Goal: Information Seeking & Learning: Learn about a topic

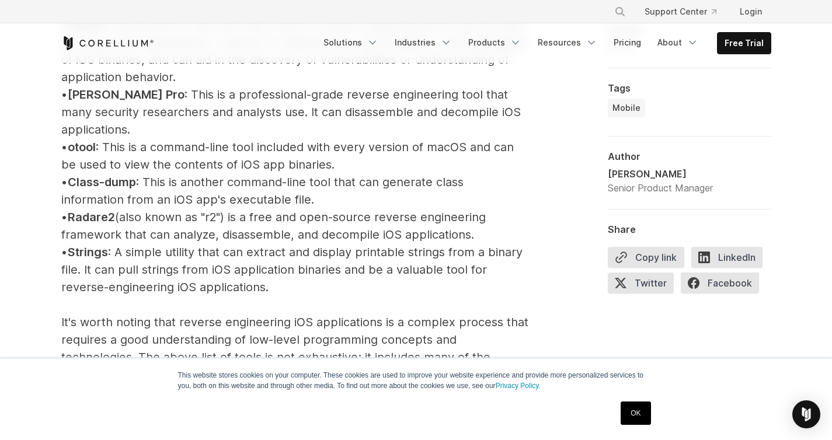
scroll to position [1460, 0]
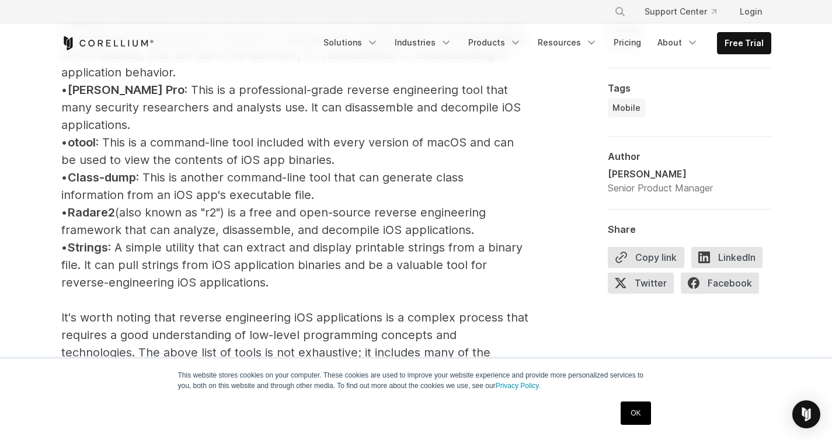
click at [100, 206] on span "Radare2" at bounding box center [91, 213] width 47 height 14
click at [101, 96] on span "[PERSON_NAME] Pro" at bounding box center [126, 90] width 117 height 14
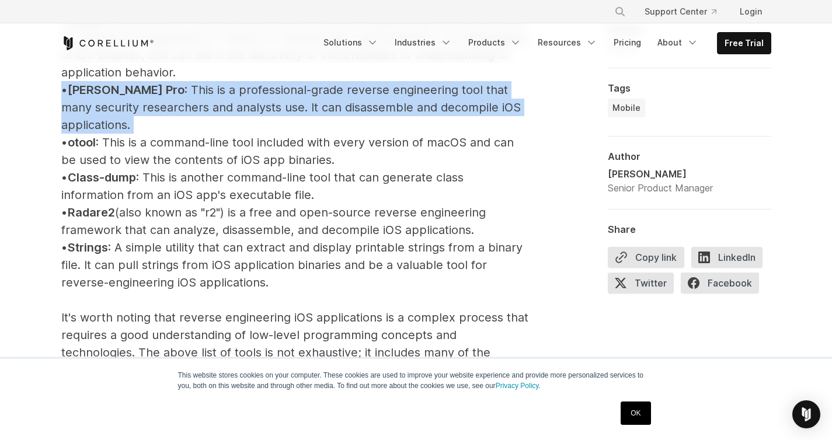
click at [101, 96] on span "[PERSON_NAME] Pro" at bounding box center [126, 90] width 117 height 14
click at [104, 90] on span "[PERSON_NAME] Pro" at bounding box center [126, 90] width 117 height 14
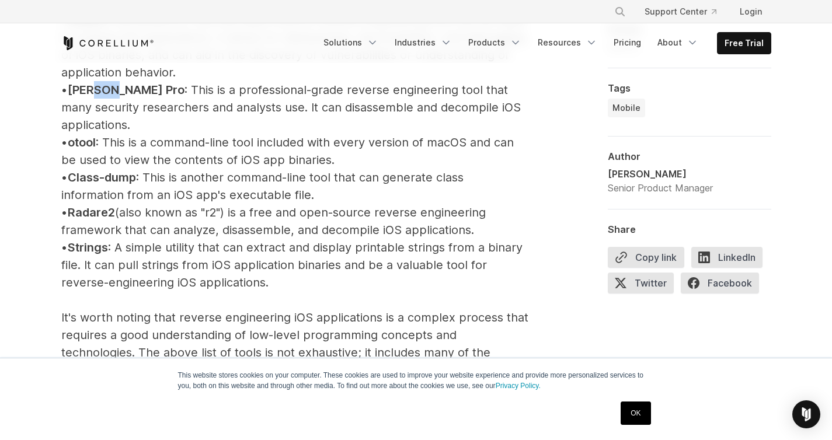
click at [104, 90] on span "[PERSON_NAME] Pro" at bounding box center [126, 90] width 117 height 14
click at [89, 88] on span "[PERSON_NAME] Pro" at bounding box center [126, 90] width 117 height 14
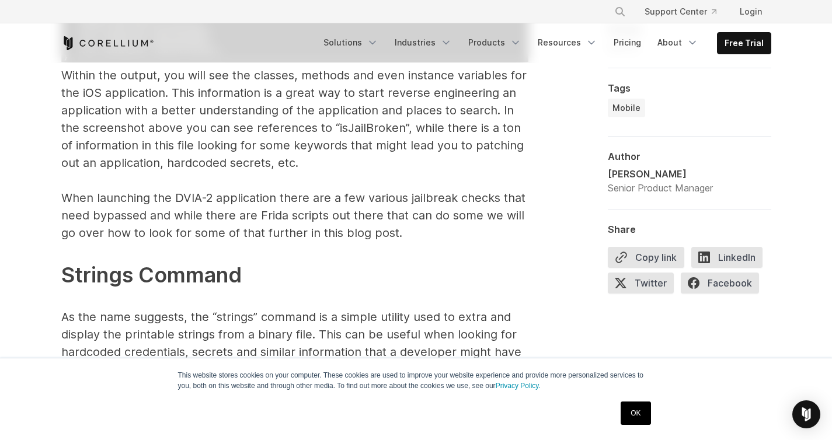
scroll to position [4734, 0]
